Goal: Task Accomplishment & Management: Manage account settings

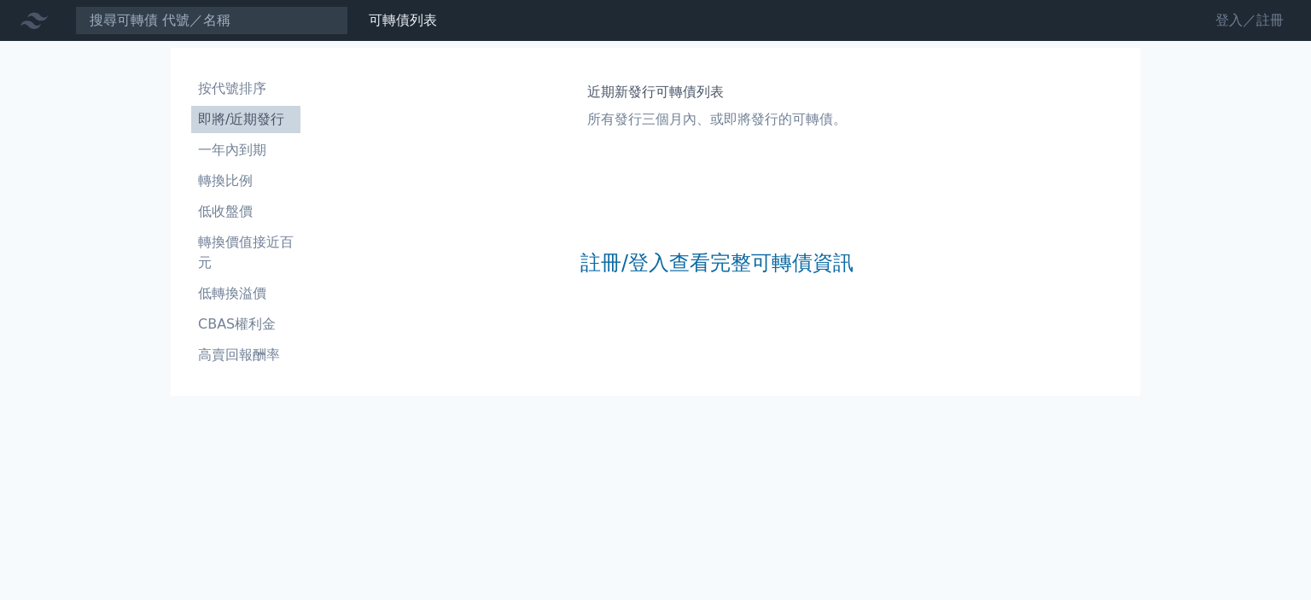
click at [1218, 15] on link "登入／註冊" at bounding box center [1250, 20] width 96 height 27
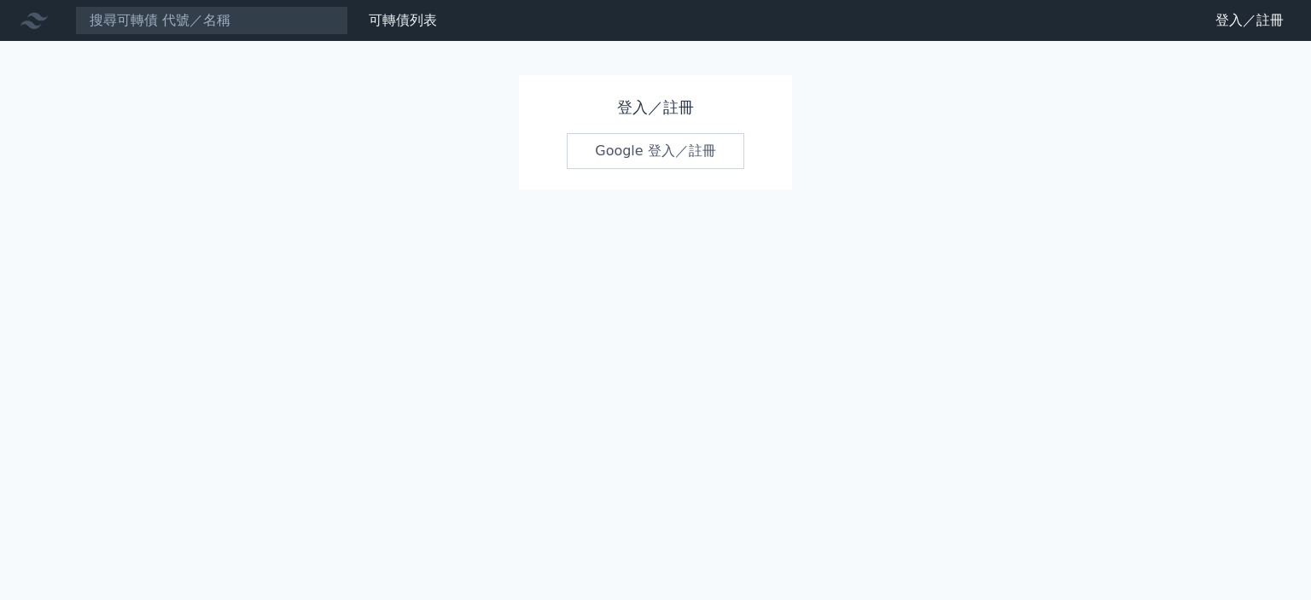
click at [636, 150] on link "Google 登入／註冊" at bounding box center [656, 151] width 178 height 36
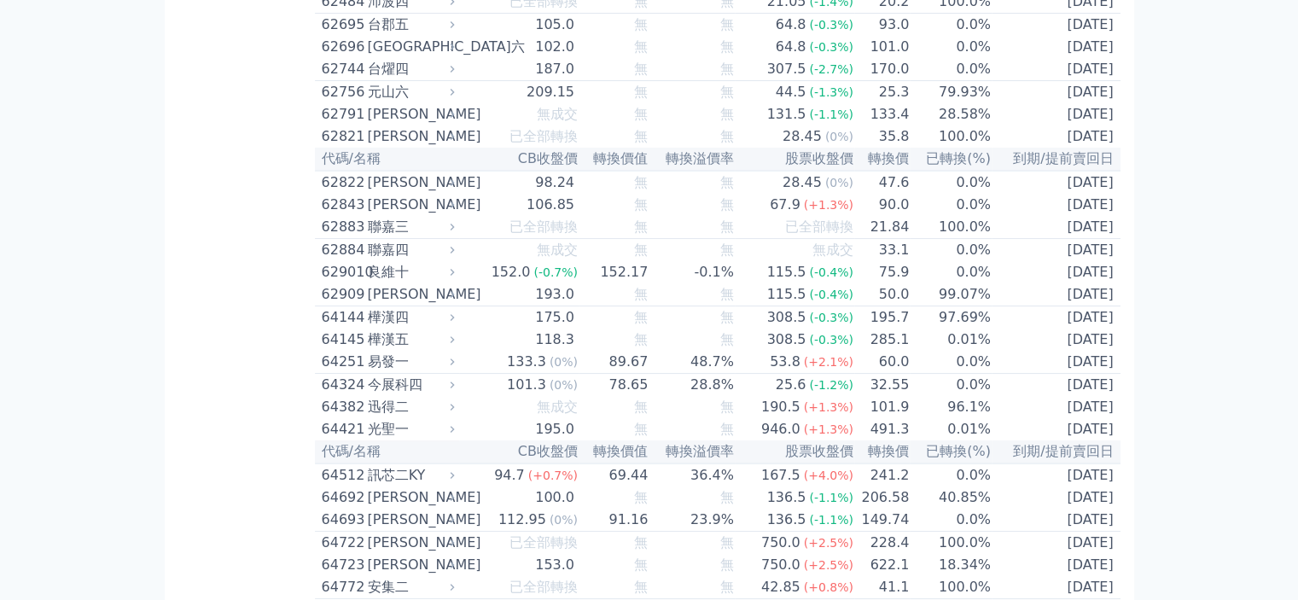
scroll to position [6756, 0]
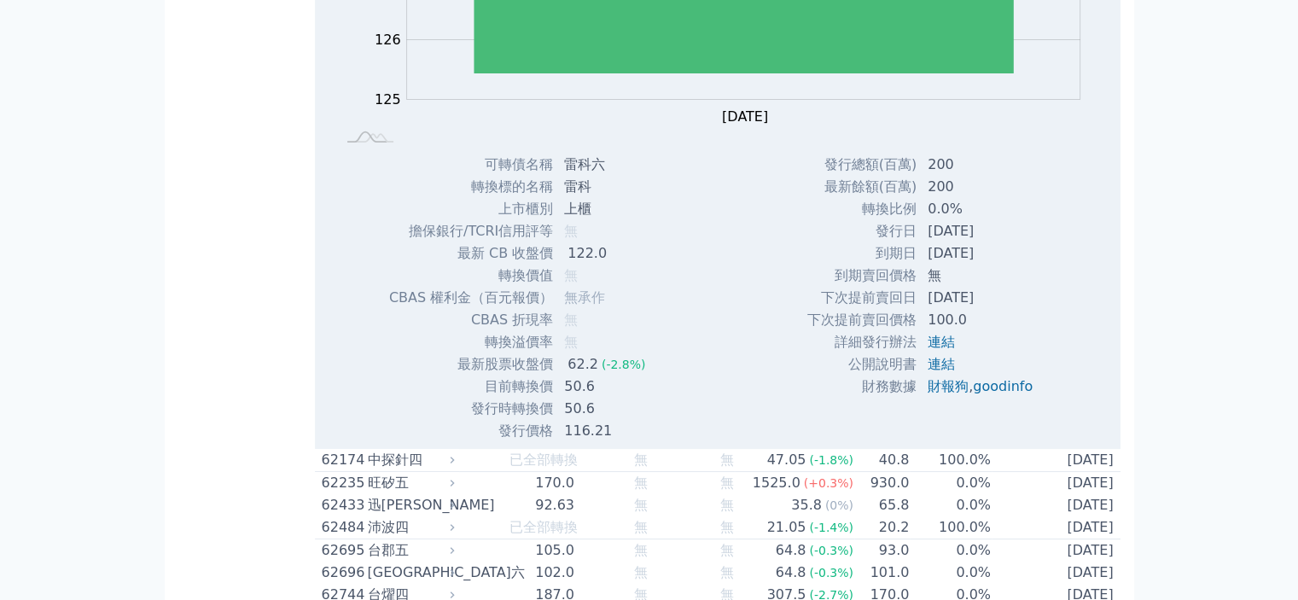
scroll to position [6922, 0]
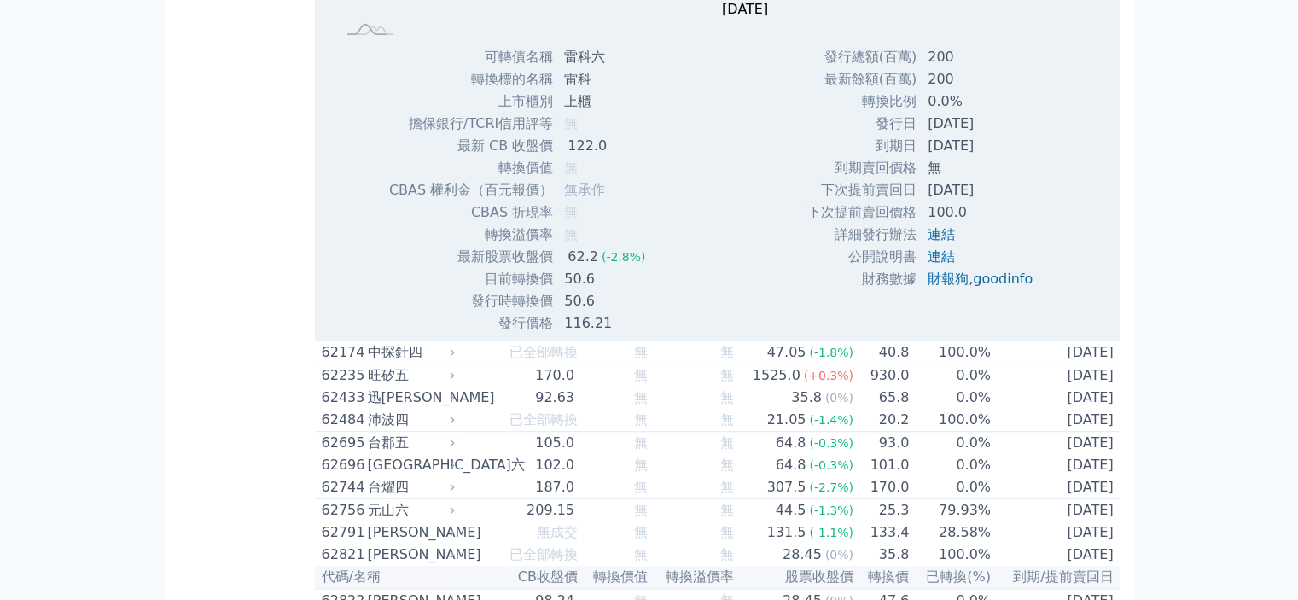
scroll to position [7450, 0]
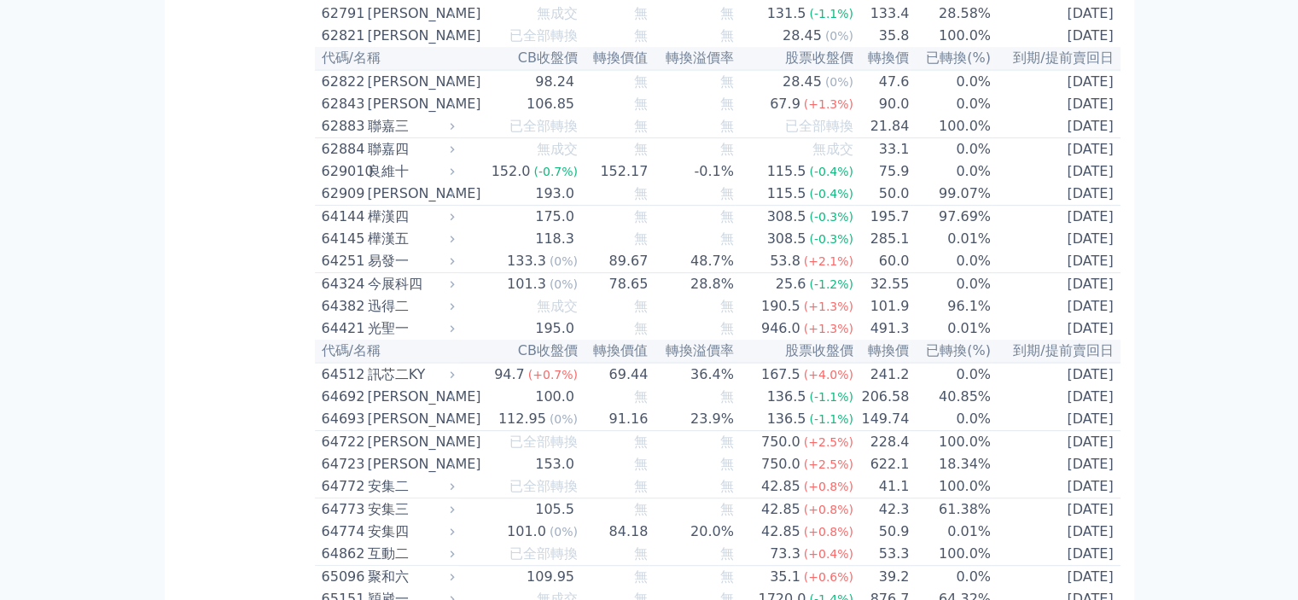
scroll to position [7319, 0]
